Goal: Task Accomplishment & Management: Complete application form

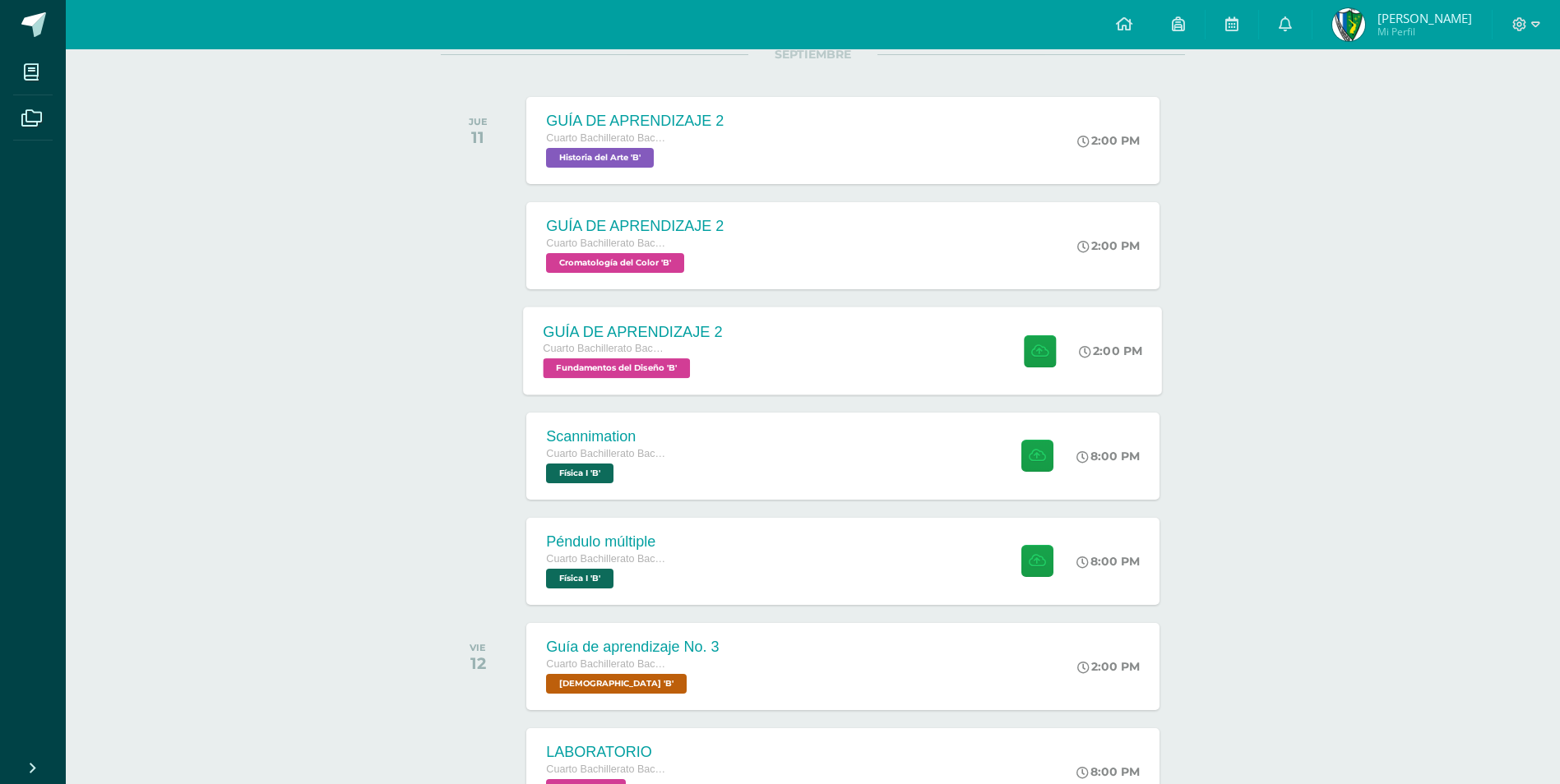
scroll to position [175, 0]
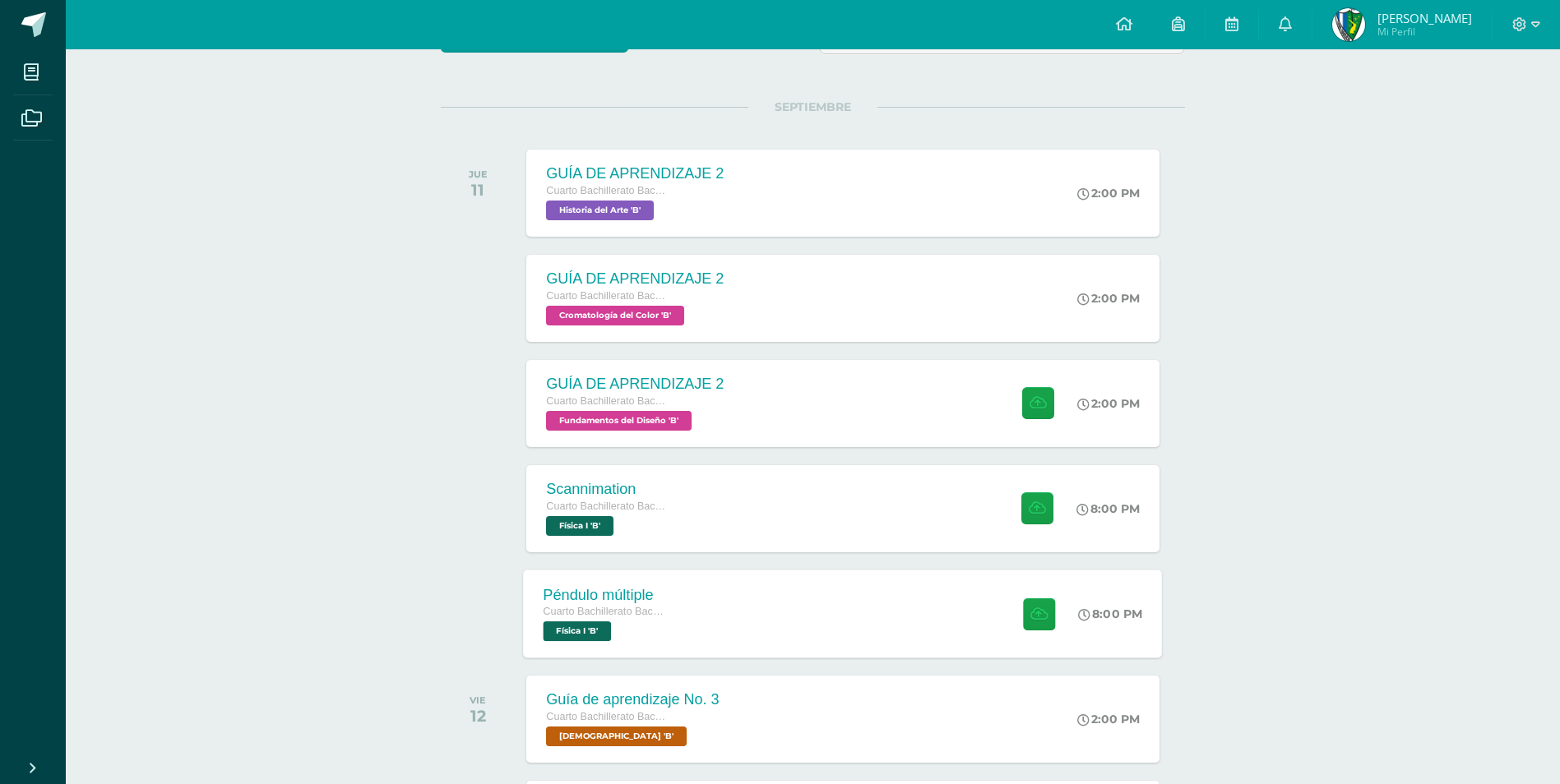
click at [944, 627] on div "Péndulo múltiple Cuarto Bachillerato Bachillerato en CCLL con Orientación en Di…" at bounding box center [842, 614] width 639 height 88
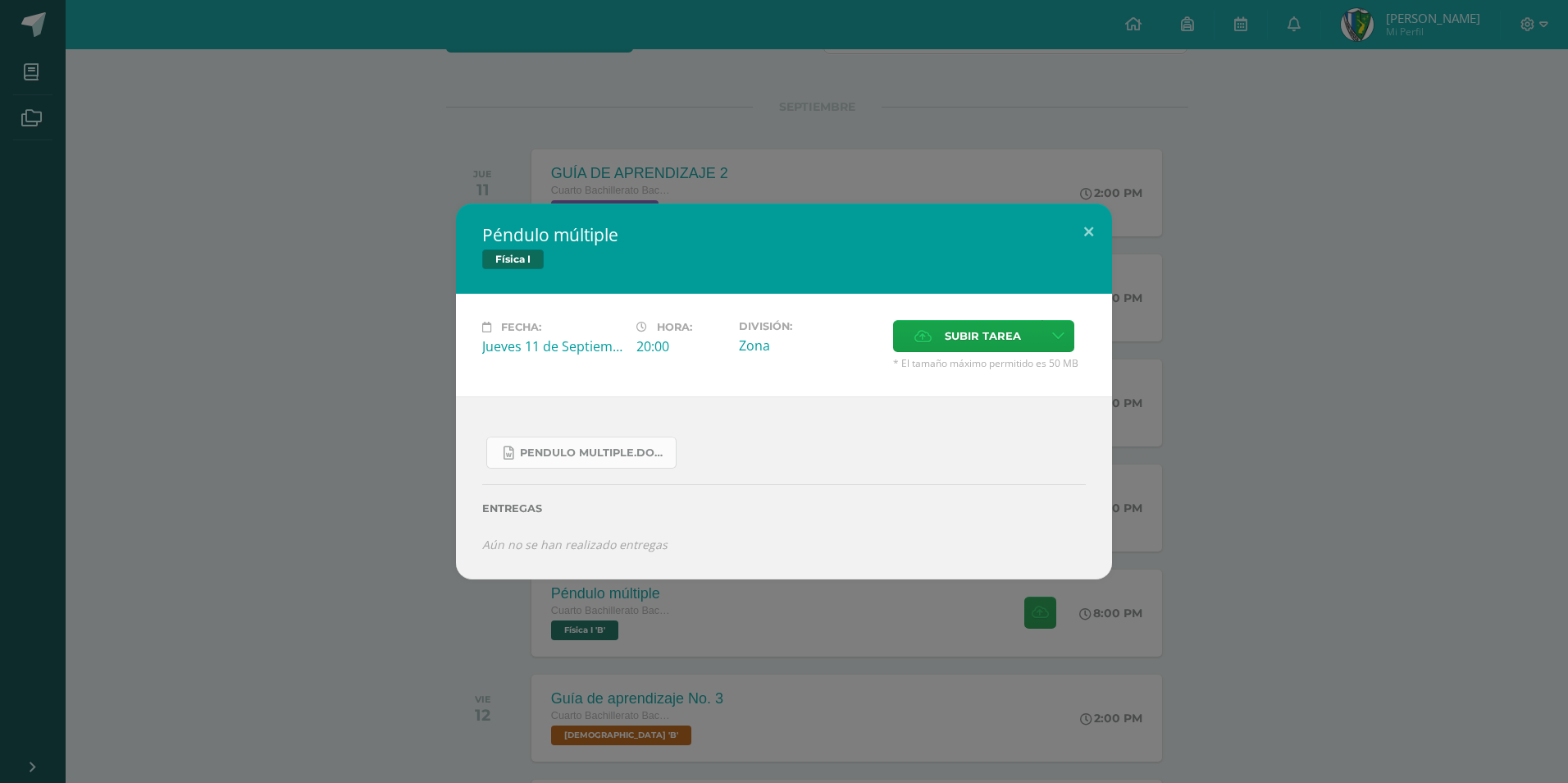
click at [665, 462] on link "Pendulo multiple.docx" at bounding box center [581, 453] width 190 height 32
drag, startPoint x: 1097, startPoint y: 218, endPoint x: 1088, endPoint y: 218, distance: 9.0
click at [1096, 218] on button at bounding box center [1088, 232] width 47 height 56
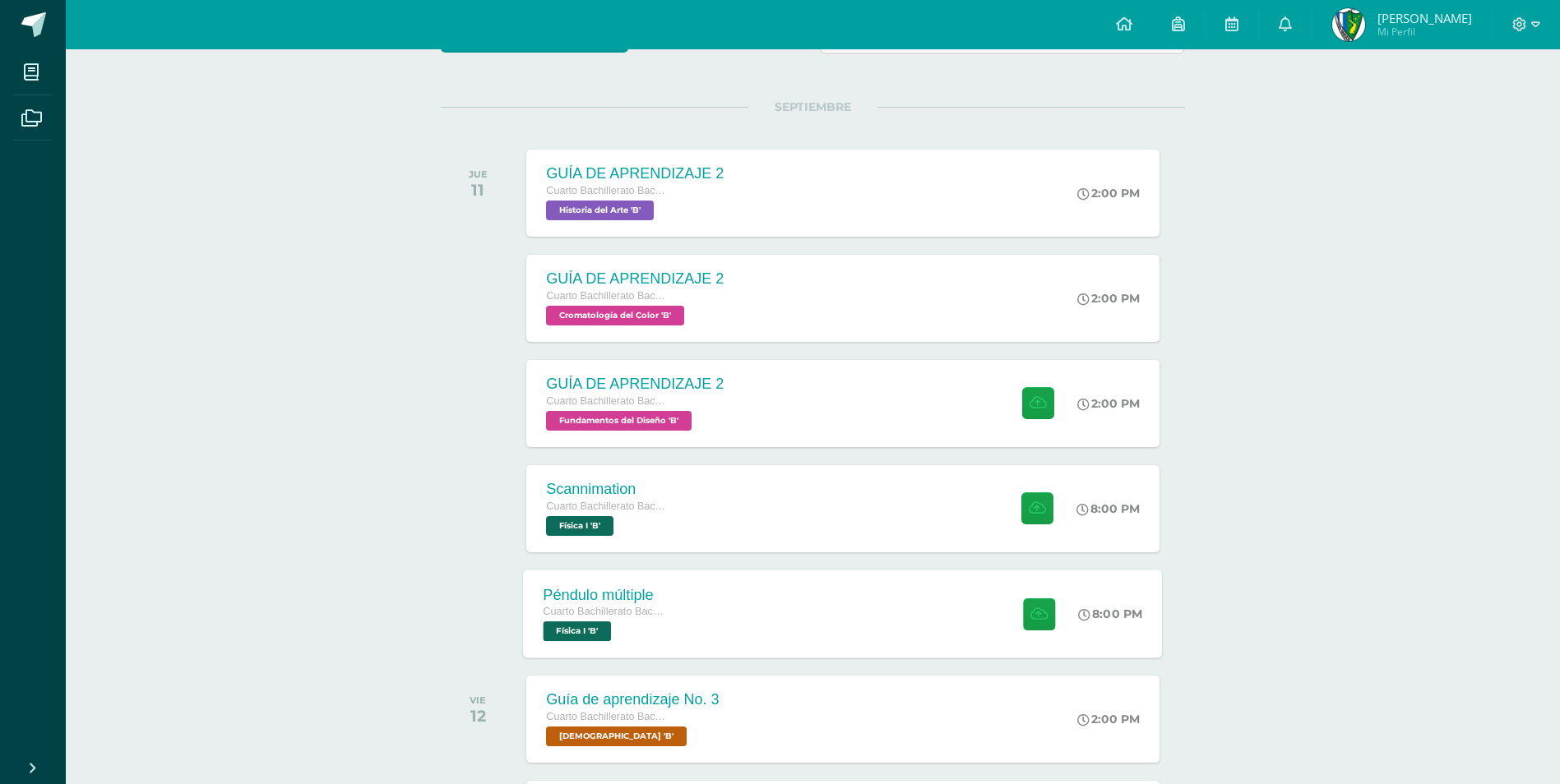
click at [786, 622] on div "Péndulo múltiple Cuarto Bachillerato Bachillerato en CCLL con Orientación en Di…" at bounding box center [842, 614] width 639 height 88
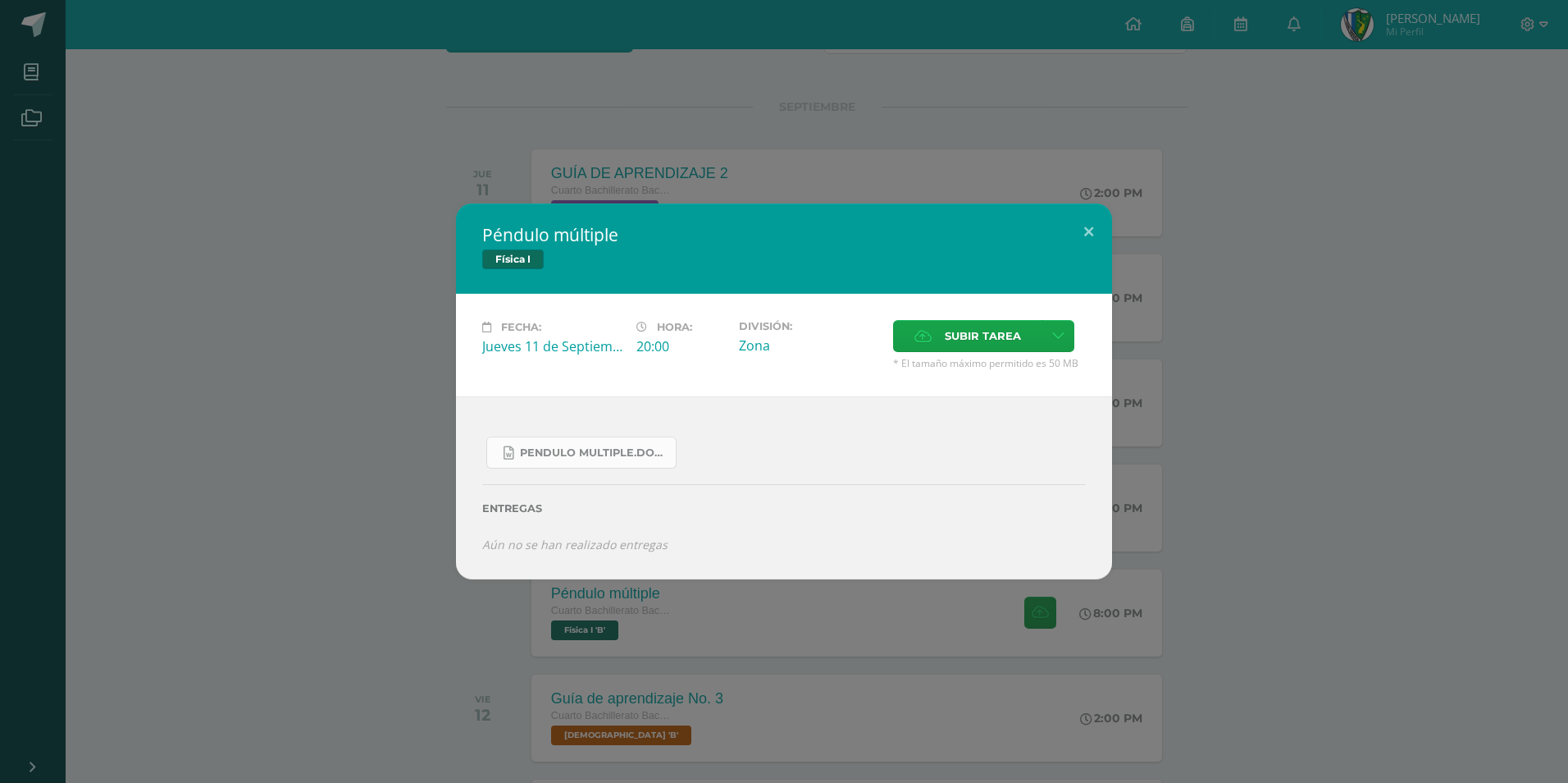
click at [657, 454] on span "Pendulo multiple.docx" at bounding box center [594, 453] width 147 height 13
click at [967, 334] on span "Subir tarea" at bounding box center [982, 336] width 77 height 31
click at [0, 0] on input "Subir tarea" at bounding box center [0, 0] width 0 height 0
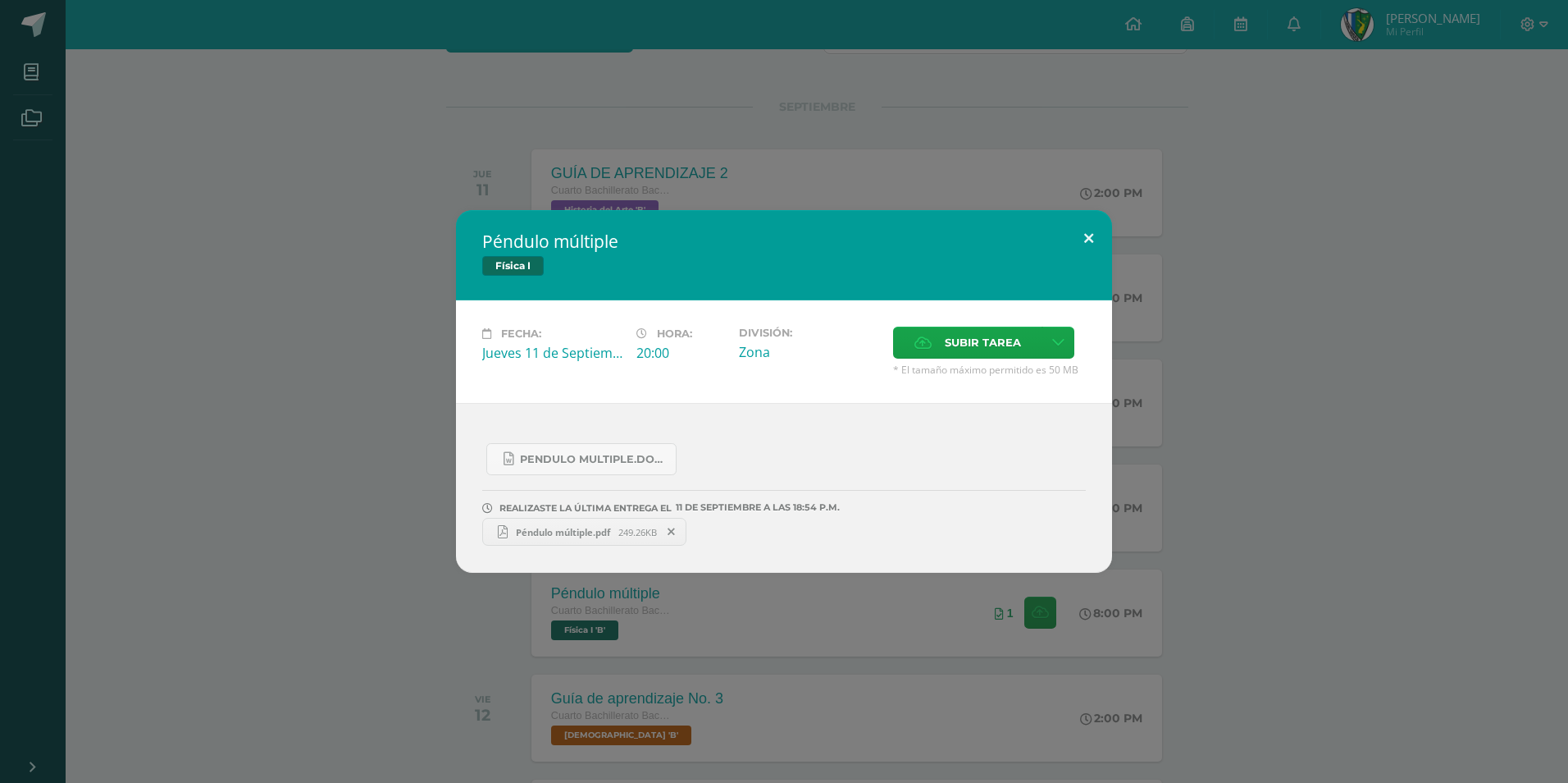
click at [1088, 236] on button at bounding box center [1088, 238] width 47 height 56
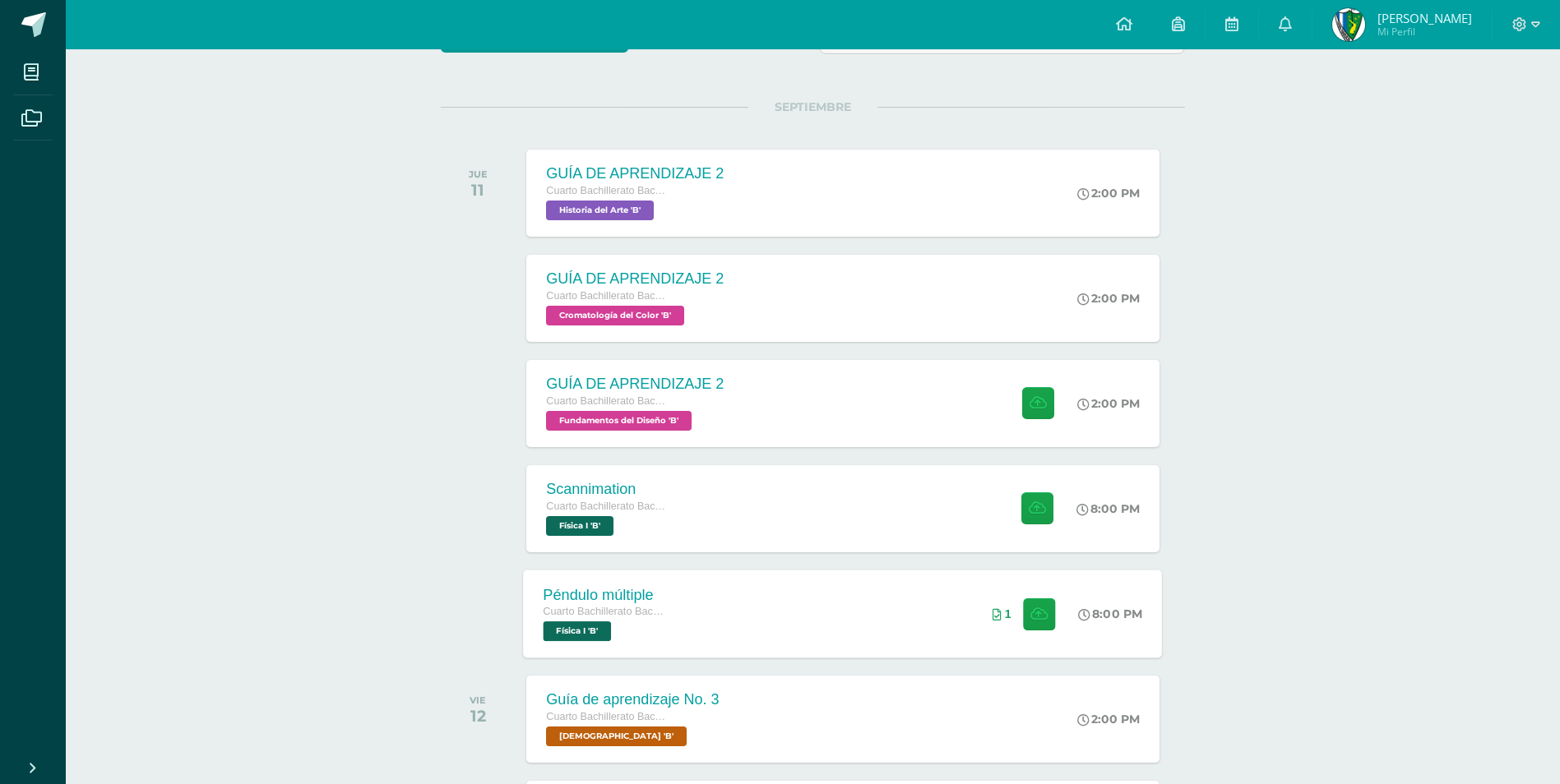
click at [741, 617] on div "Péndulo múltiple Cuarto Bachillerato Bachillerato en CCLL con Orientación en Di…" at bounding box center [842, 614] width 639 height 88
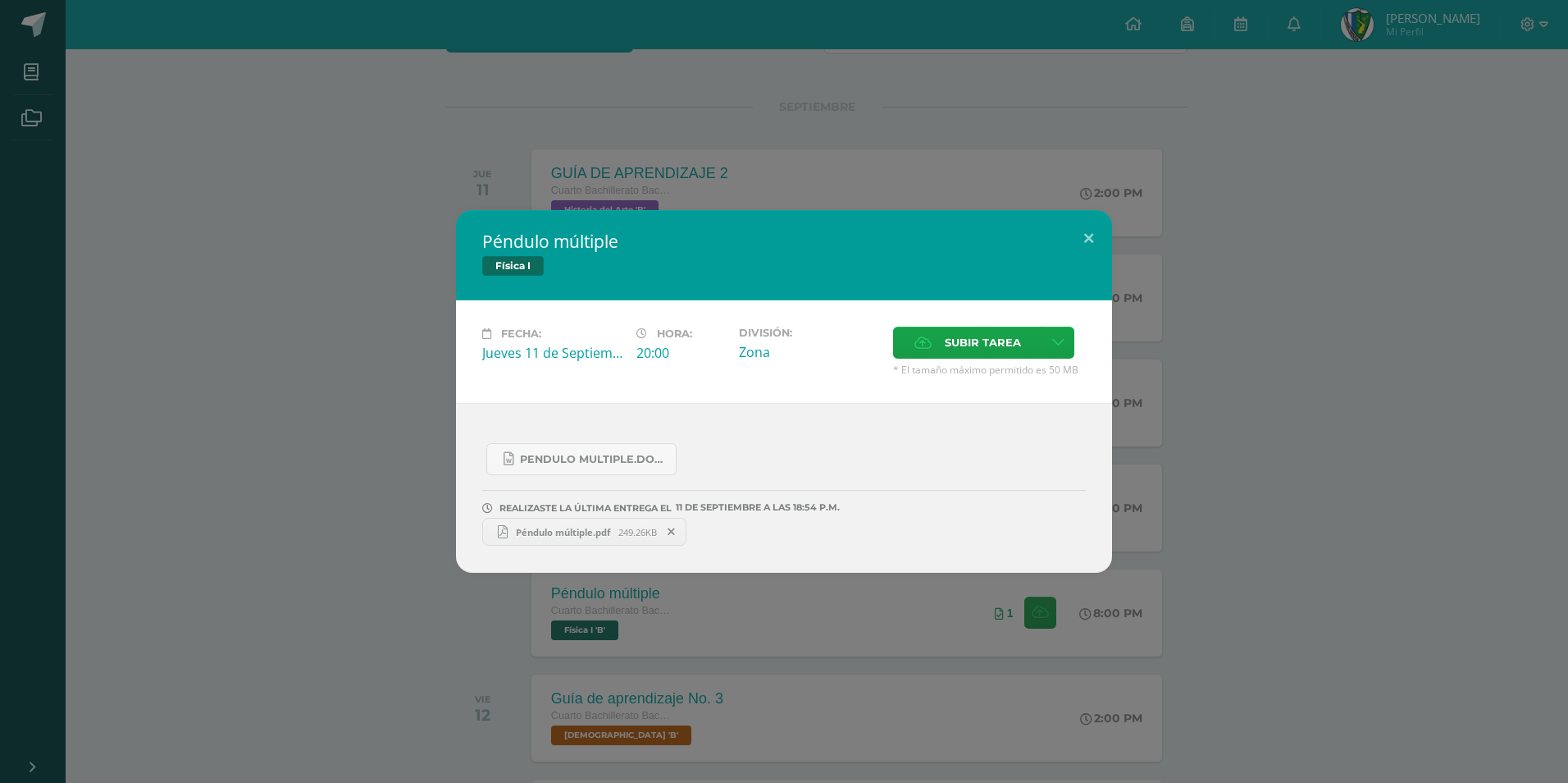
click at [598, 528] on span "Péndulo múltiple.pdf" at bounding box center [563, 532] width 110 height 12
click at [1088, 236] on button at bounding box center [1088, 238] width 47 height 56
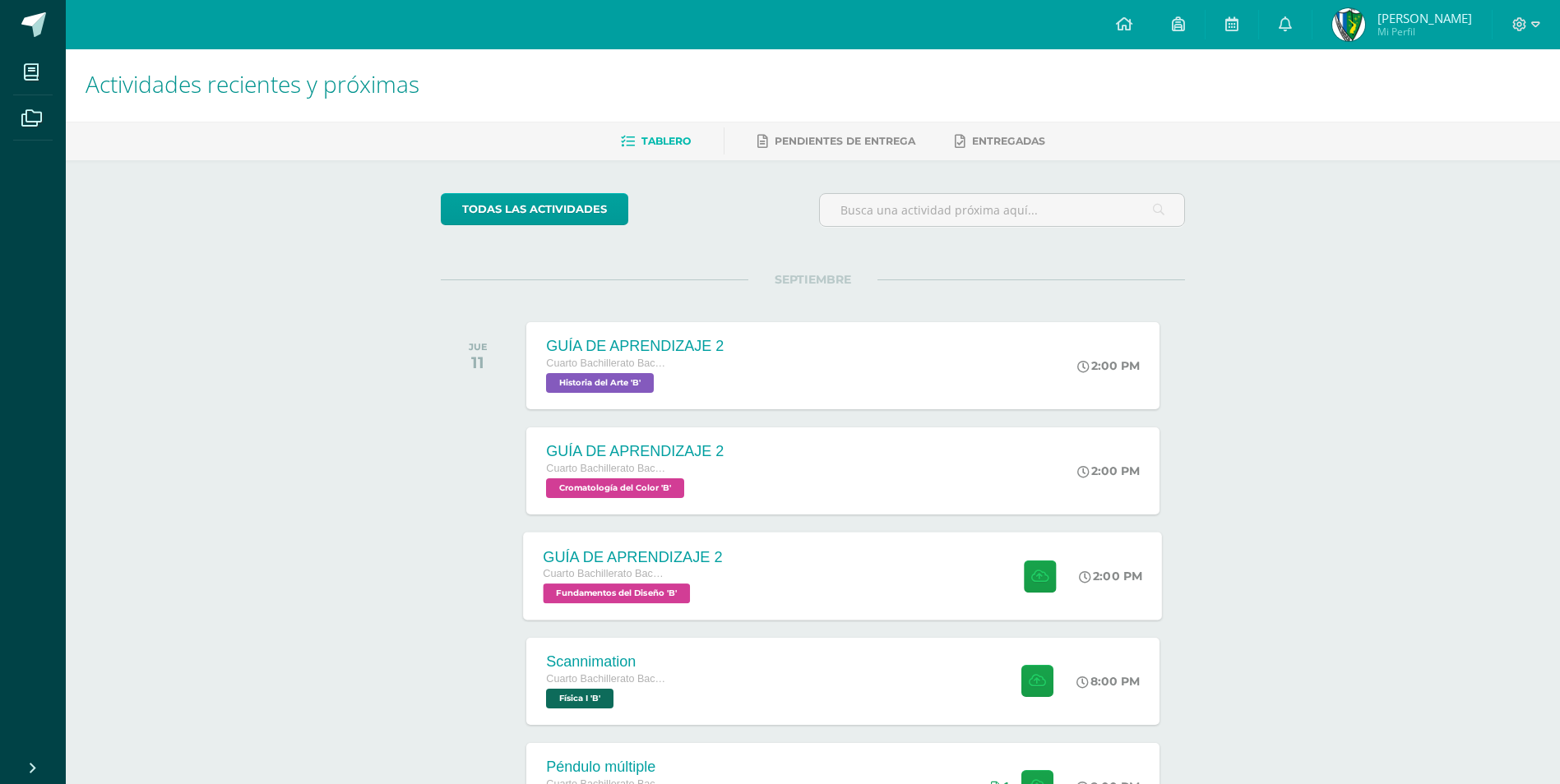
scroll to position [0, 0]
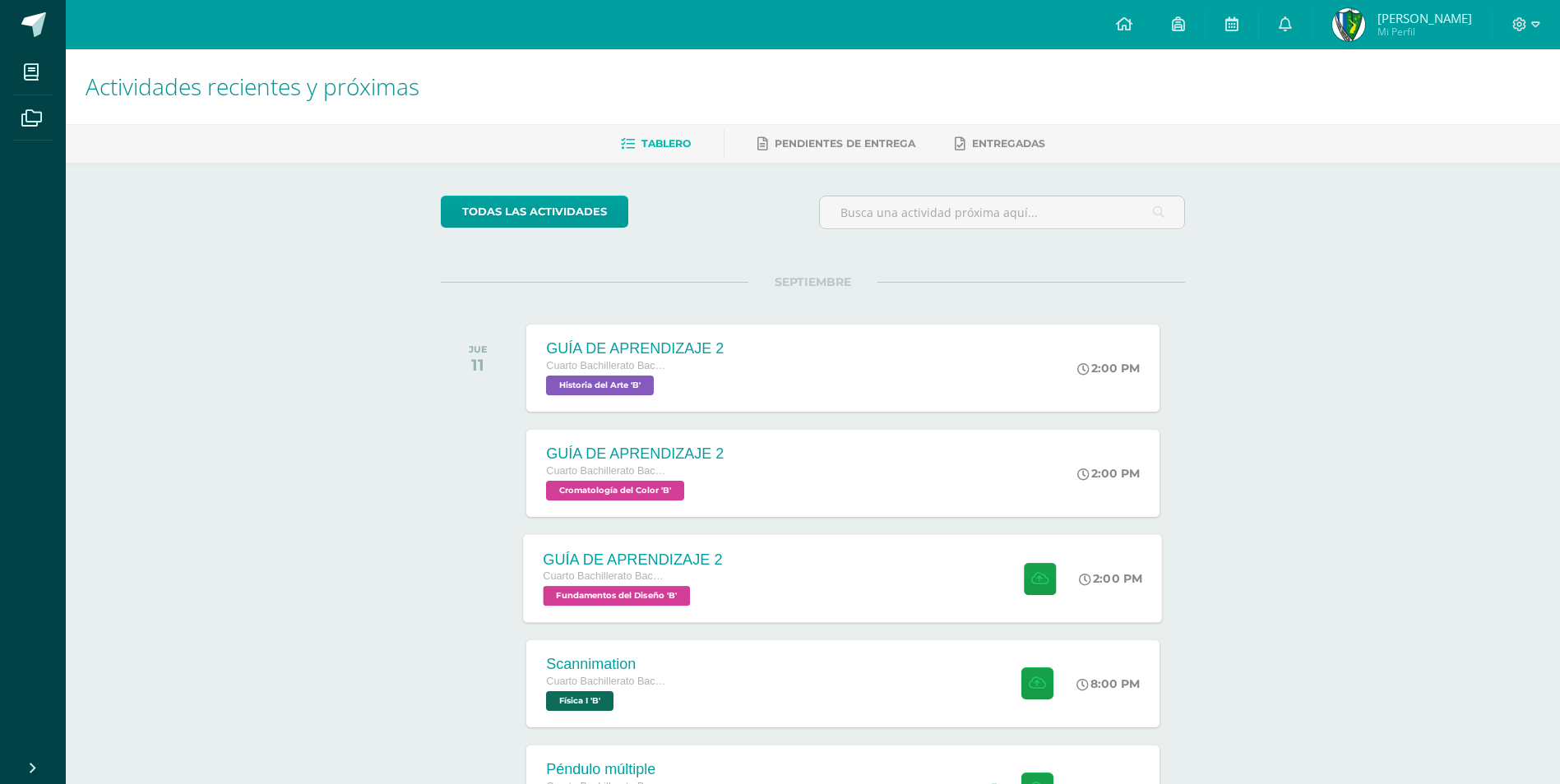
click at [996, 608] on div at bounding box center [1036, 578] width 81 height 88
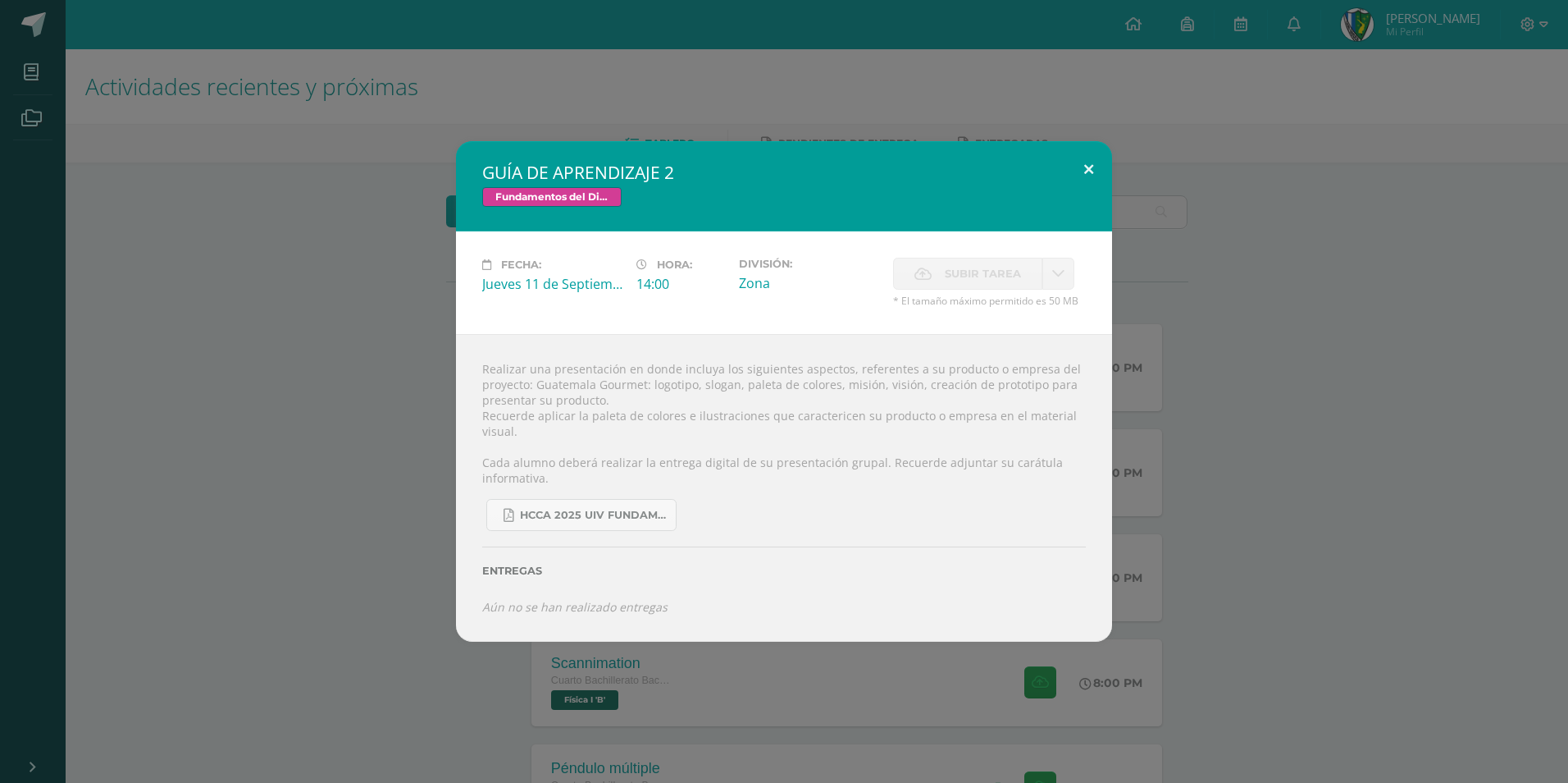
click at [1093, 174] on button at bounding box center [1088, 169] width 47 height 56
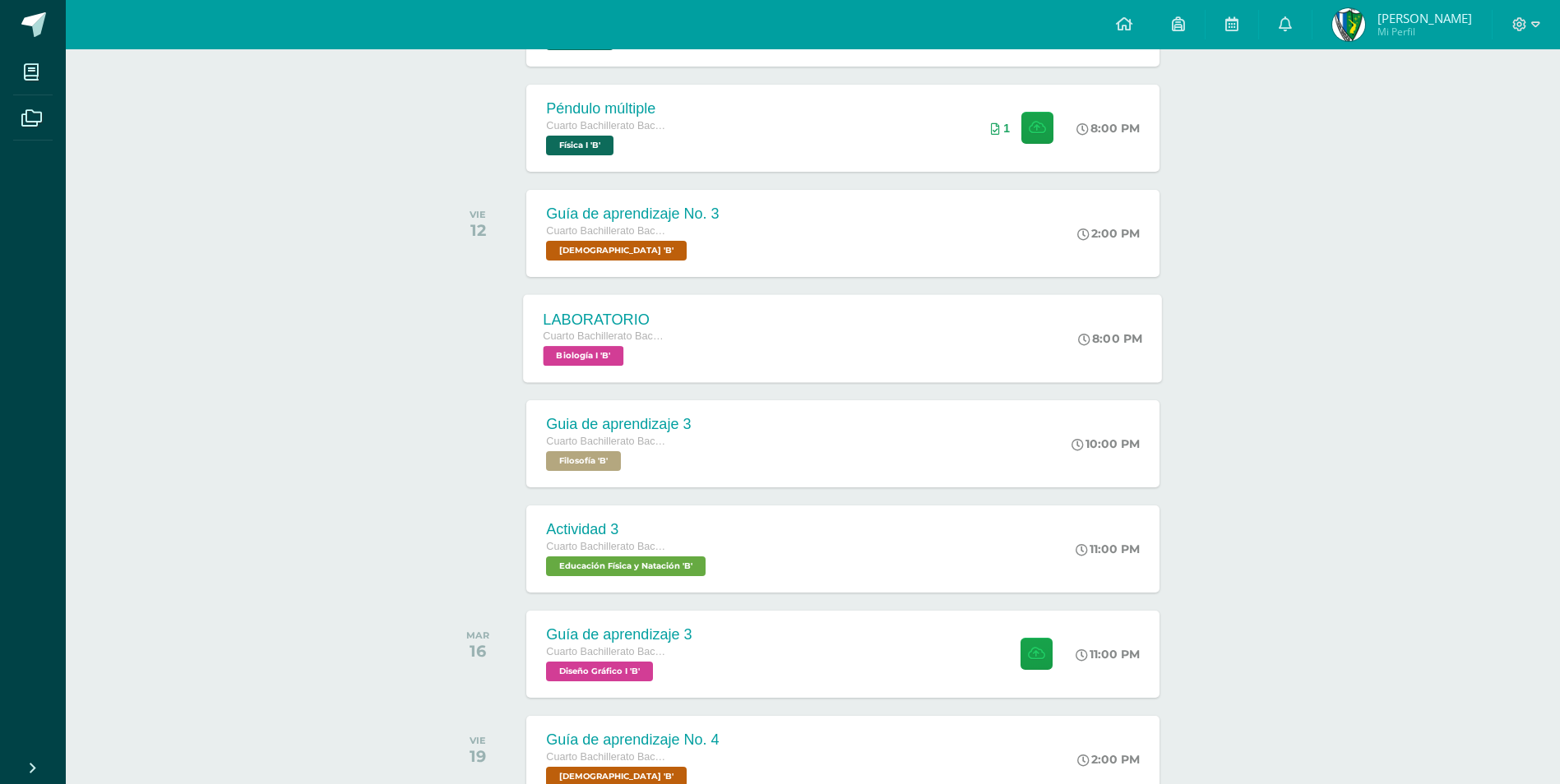
scroll to position [822, 0]
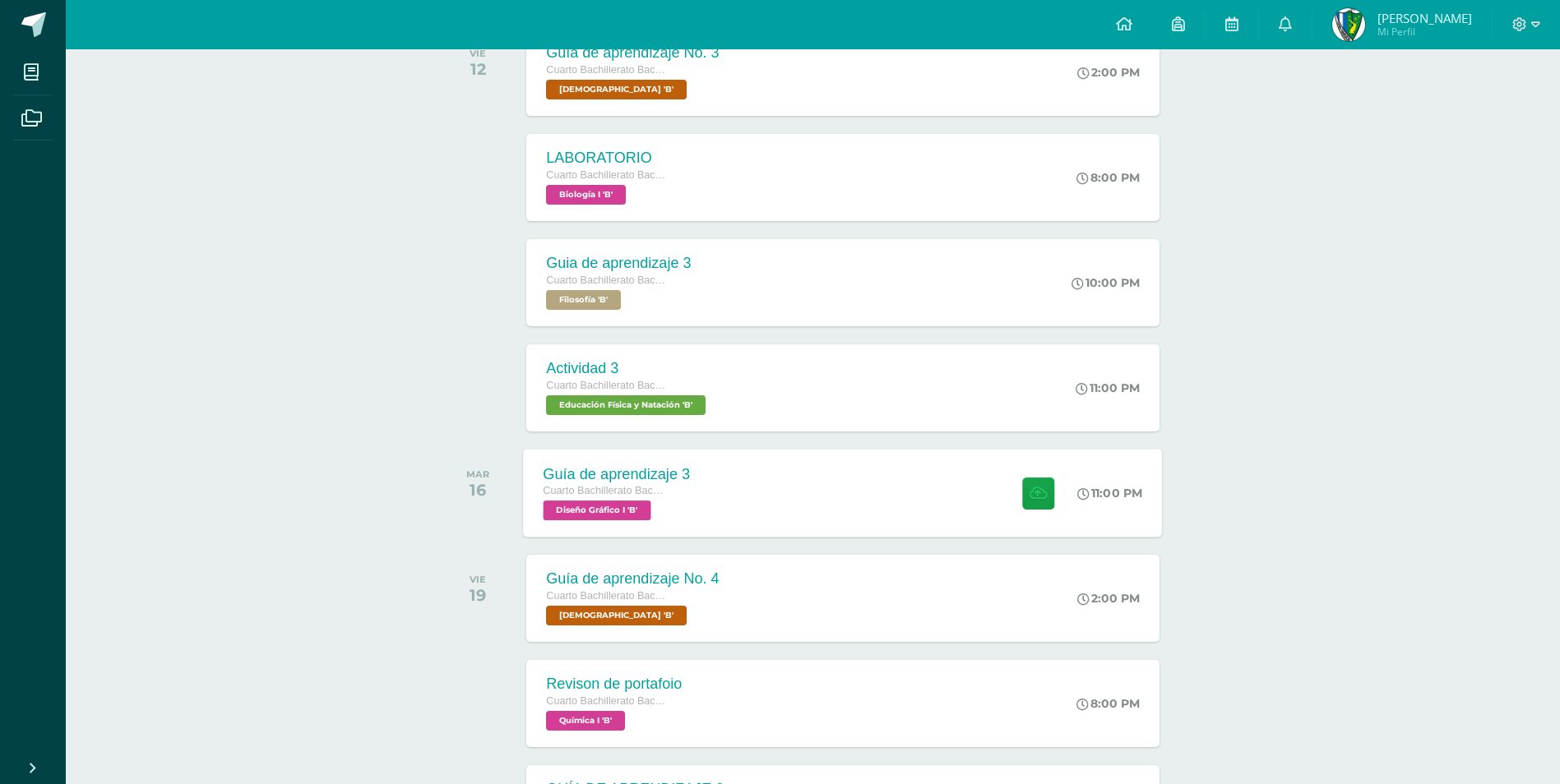
click at [915, 517] on div "Guía de aprendizaje 3 Cuarto Bachillerato Bachillerato en CCLL con Orientación …" at bounding box center [842, 492] width 639 height 88
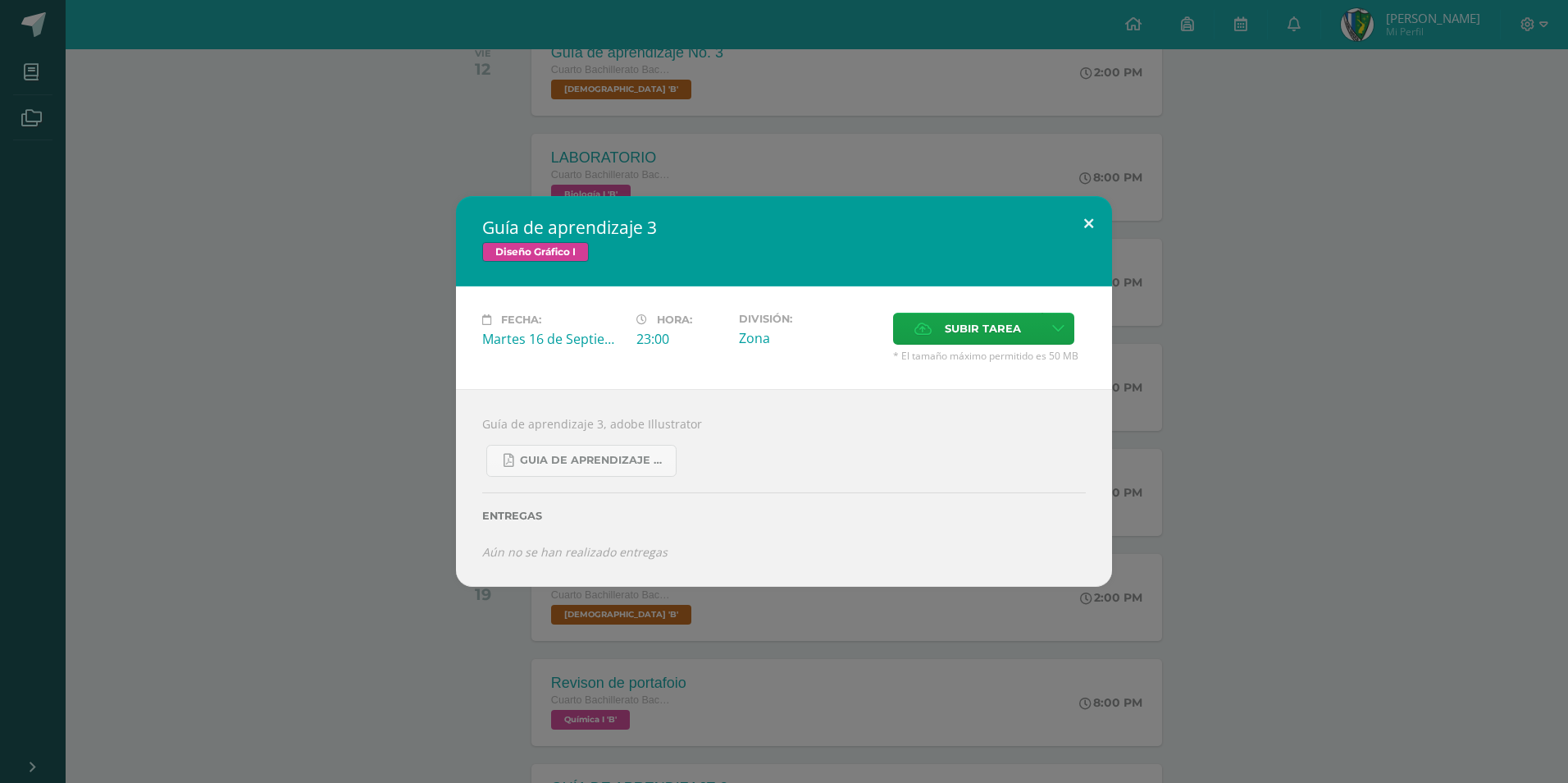
click at [1087, 224] on button at bounding box center [1088, 224] width 47 height 56
